Goal: Information Seeking & Learning: Check status

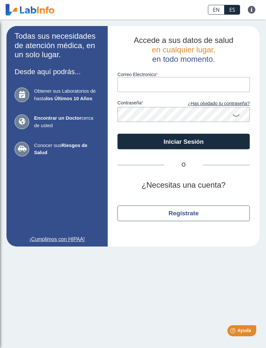
click at [163, 81] on input "Correo Electronico" at bounding box center [184, 84] width 133 height 15
type input "gabri3lmis_09@hotmail.com"
click at [201, 142] on button "Iniciar Sesión" at bounding box center [184, 142] width 133 height 16
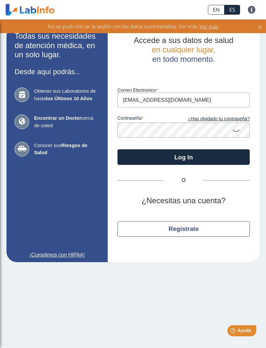
click at [226, 118] on link "¿Has olvidado tu contraseña?" at bounding box center [217, 118] width 66 height 7
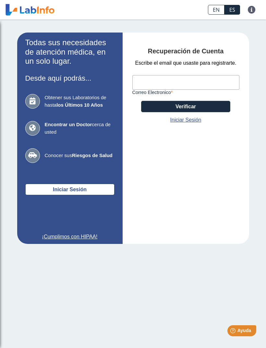
click at [192, 90] on input "Correo Electronico" at bounding box center [186, 82] width 107 height 15
type input "gabri3lmis_09@hotmail.com"
click at [203, 112] on button "Verificar" at bounding box center [185, 106] width 89 height 11
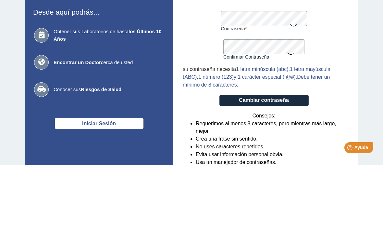
click at [358, 35] on div "Recuperación de Cuenta Crear nueva contraseña Contraseña Una contraseña válida …" at bounding box center [265, 142] width 185 height 221
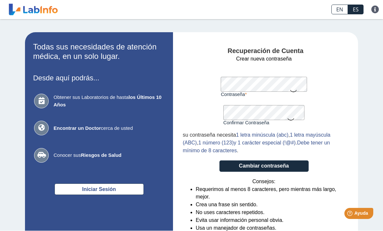
click at [296, 164] on button "Cambiar contraseña" at bounding box center [264, 166] width 89 height 11
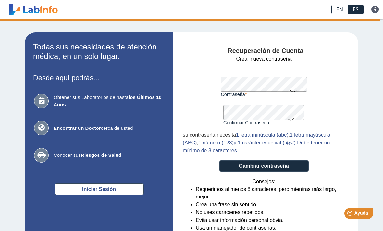
click at [298, 164] on button "Cambiar contraseña" at bounding box center [264, 166] width 89 height 11
click at [264, 175] on form "Crear nueva contraseña Contraseña Una contraseña válida es requerida Confirmar …" at bounding box center [264, 149] width 162 height 188
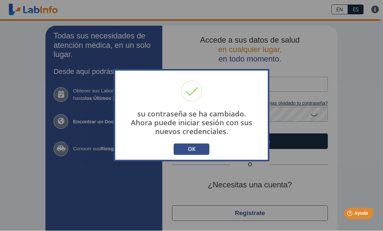
click at [199, 149] on button "OK" at bounding box center [192, 149] width 36 height 11
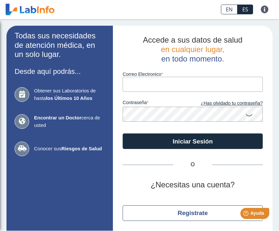
click at [177, 82] on input "Correo Electronico" at bounding box center [193, 84] width 140 height 15
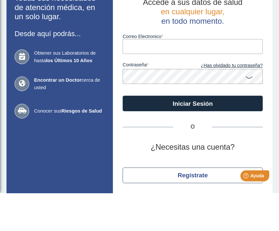
click at [178, 77] on input "Correo Electronico" at bounding box center [193, 84] width 140 height 15
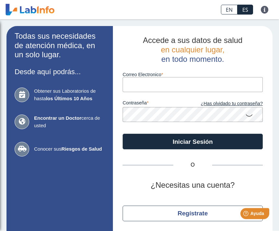
type input "[EMAIL_ADDRESS][DOMAIN_NAME]"
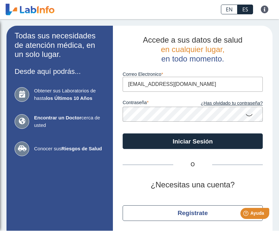
click at [201, 146] on button "Iniciar Sesión" at bounding box center [193, 142] width 140 height 16
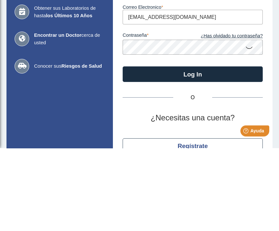
click at [251, 124] on icon at bounding box center [250, 130] width 8 height 13
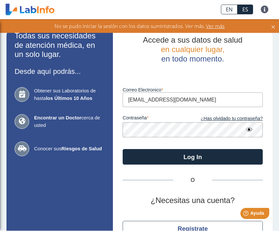
click at [228, 97] on input "[EMAIL_ADDRESS][DOMAIN_NAME]" at bounding box center [193, 100] width 140 height 15
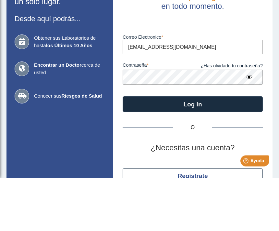
click at [250, 124] on icon at bounding box center [250, 130] width 8 height 12
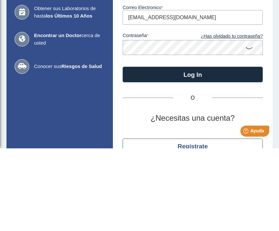
click at [196, 149] on button "Log In" at bounding box center [193, 157] width 140 height 16
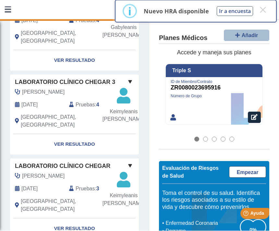
scroll to position [228, 0]
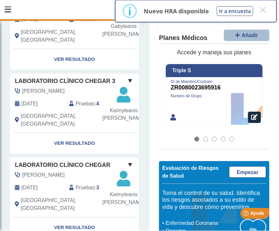
click at [75, 137] on link "Ver Resultado" at bounding box center [74, 143] width 129 height 20
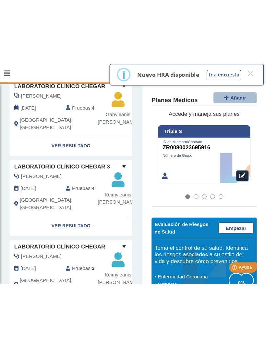
scroll to position [201, 0]
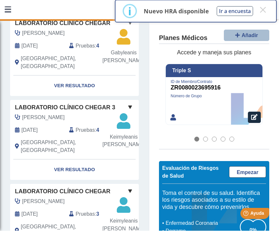
click at [90, 162] on link "Ver Resultado" at bounding box center [74, 170] width 129 height 20
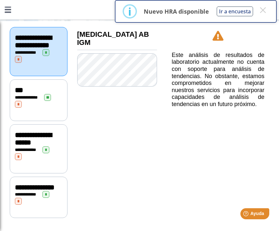
scroll to position [79, 0]
click at [60, 99] on div "**********" at bounding box center [38, 101] width 47 height 14
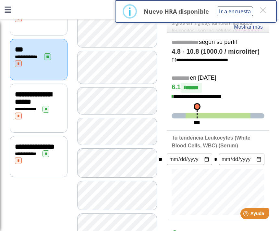
scroll to position [119, 0]
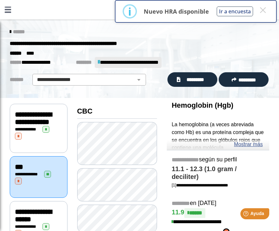
click at [264, 9] on button "×" at bounding box center [263, 10] width 12 height 12
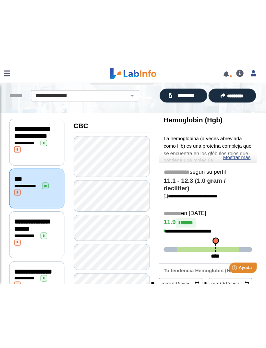
scroll to position [46, 0]
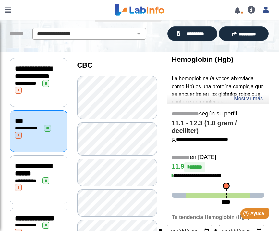
click at [204, 33] on span "*********" at bounding box center [195, 33] width 25 height 7
